Goal: Find specific page/section: Find specific page/section

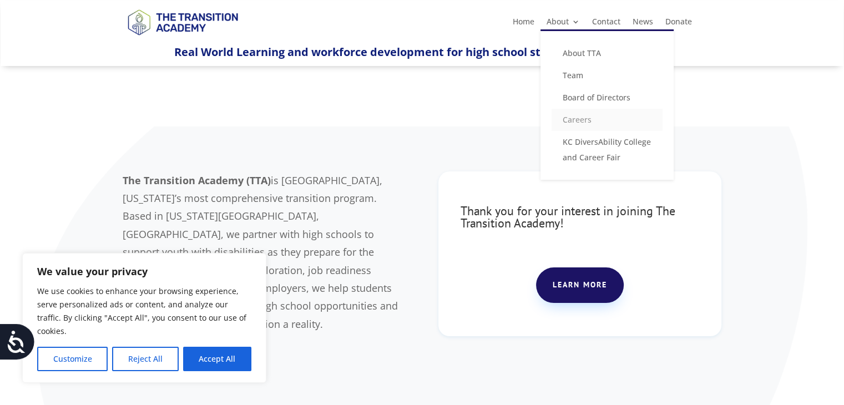
click at [575, 120] on link "Careers" at bounding box center [607, 120] width 111 height 22
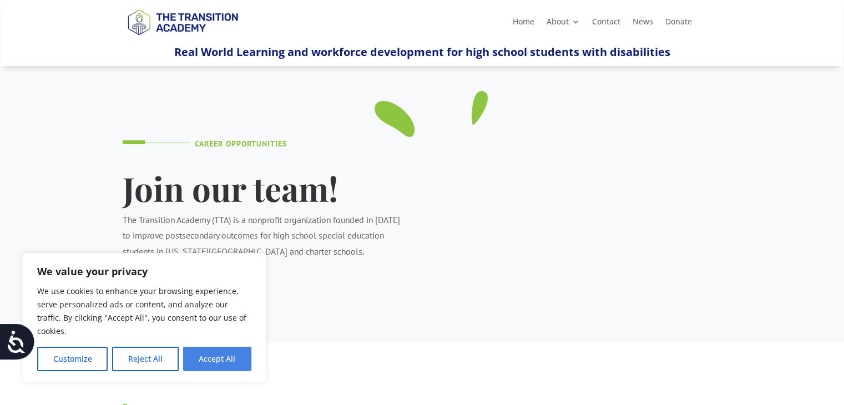
click at [215, 360] on button "Accept All" at bounding box center [217, 359] width 68 height 24
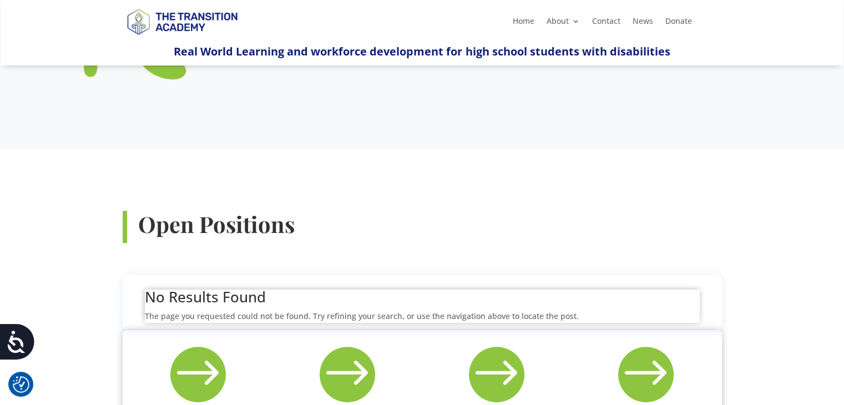
scroll to position [222, 0]
